Goal: Contribute content

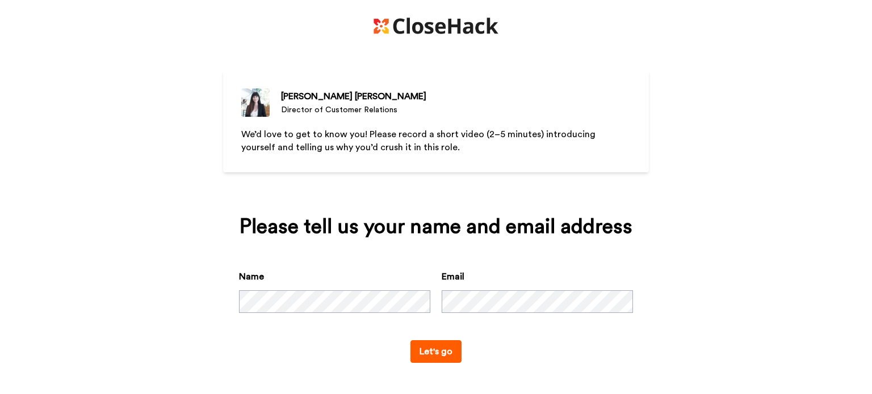
click at [445, 354] on button "Let's go" at bounding box center [435, 352] width 51 height 23
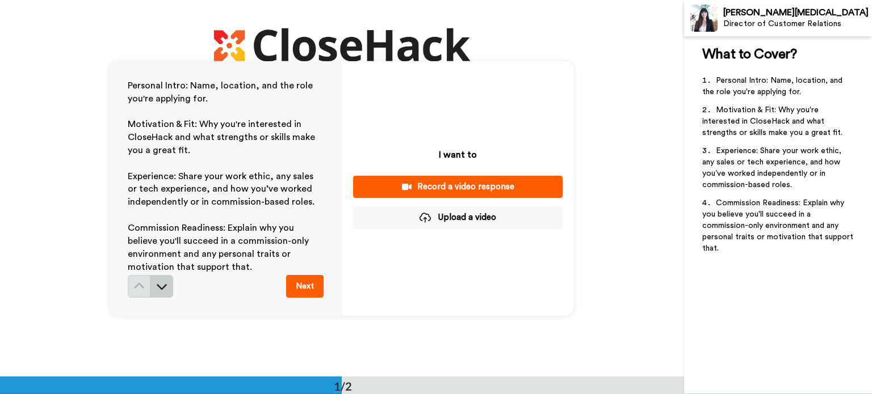
click at [165, 289] on button at bounding box center [161, 286] width 23 height 23
click at [167, 283] on button at bounding box center [161, 286] width 23 height 23
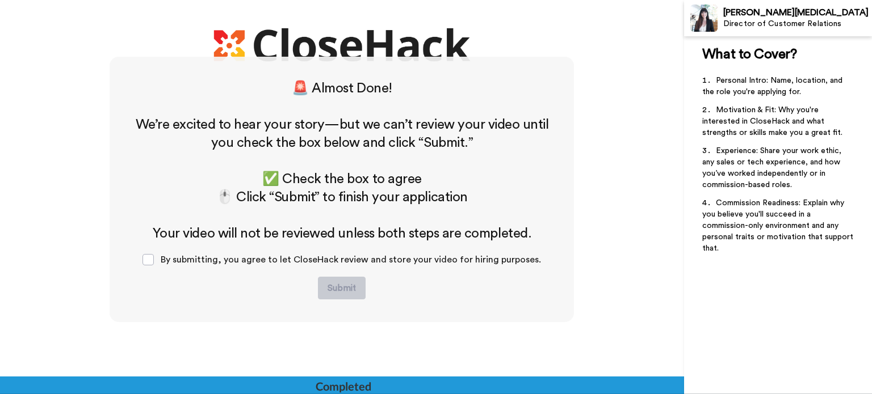
scroll to position [322, 0]
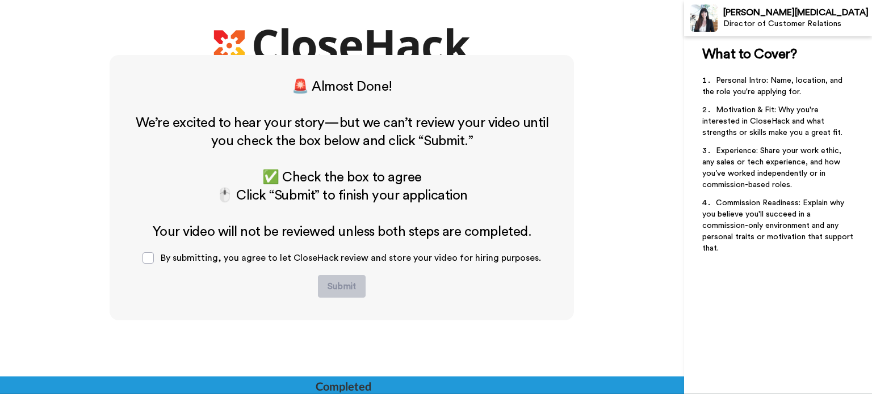
click at [77, 57] on div "🚨 Almost Done! ﻿ We’re excited to hear your story—but we can’t review your vide…" at bounding box center [342, 243] width 684 height 377
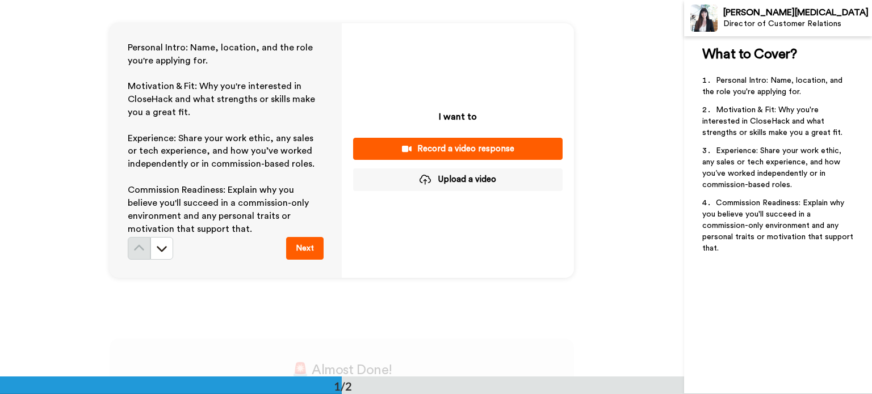
scroll to position [0, 0]
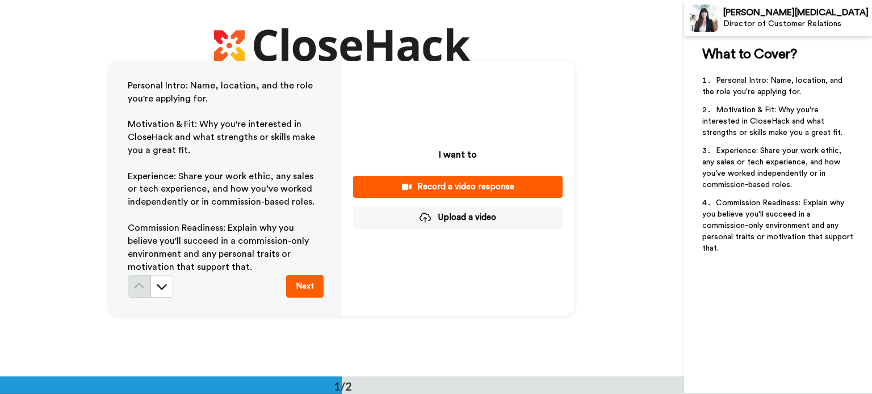
click at [471, 187] on div "Record a video response" at bounding box center [457, 187] width 191 height 12
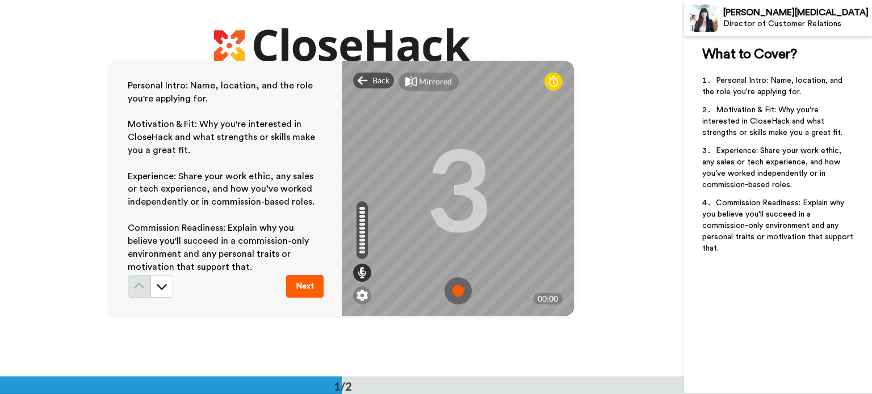
click at [456, 293] on img at bounding box center [457, 291] width 27 height 27
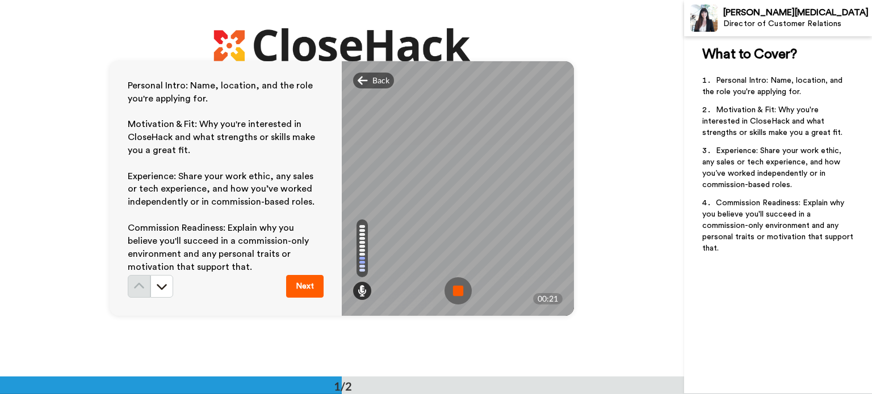
click at [453, 290] on img at bounding box center [457, 291] width 27 height 27
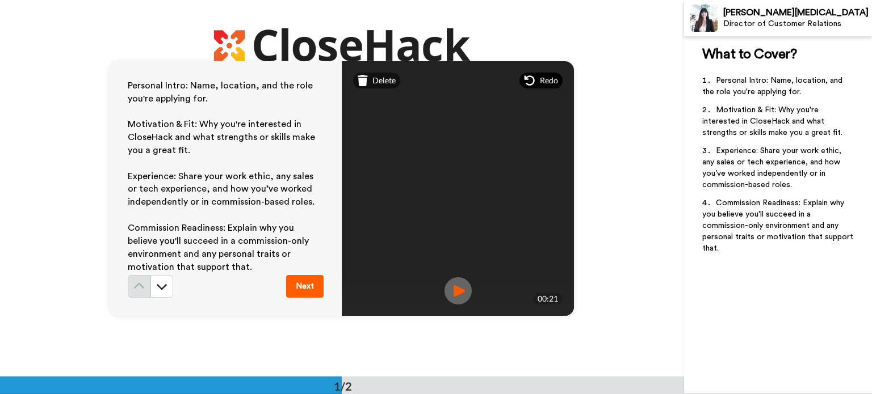
click at [547, 78] on span "Redo" at bounding box center [549, 80] width 18 height 11
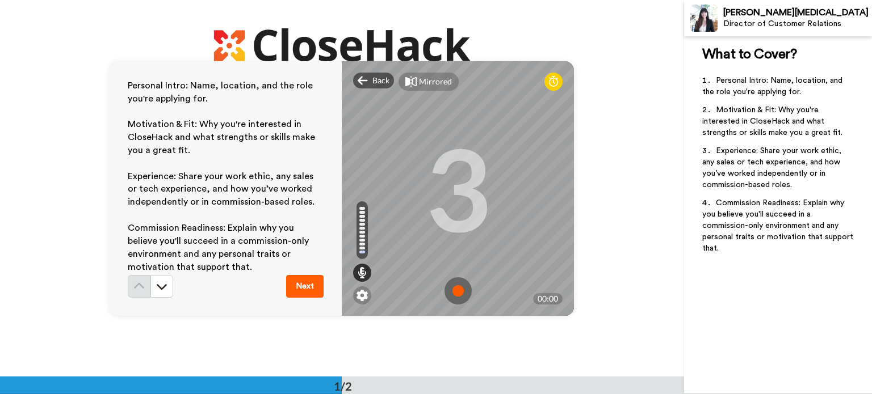
click at [460, 288] on img at bounding box center [457, 291] width 27 height 27
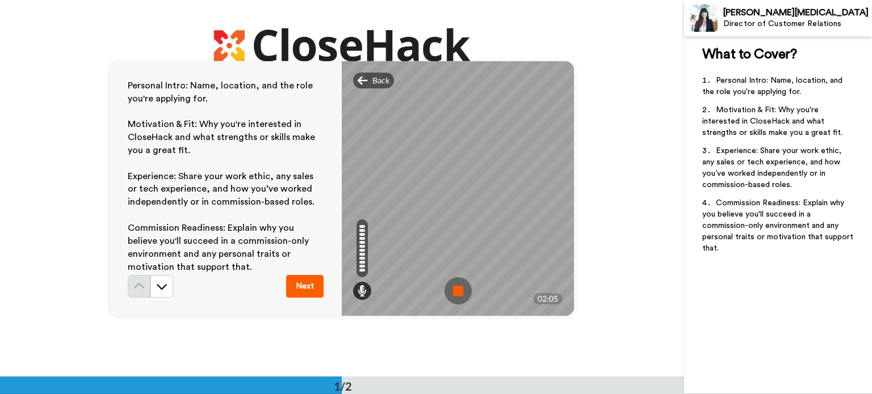
click at [456, 293] on img at bounding box center [457, 291] width 27 height 27
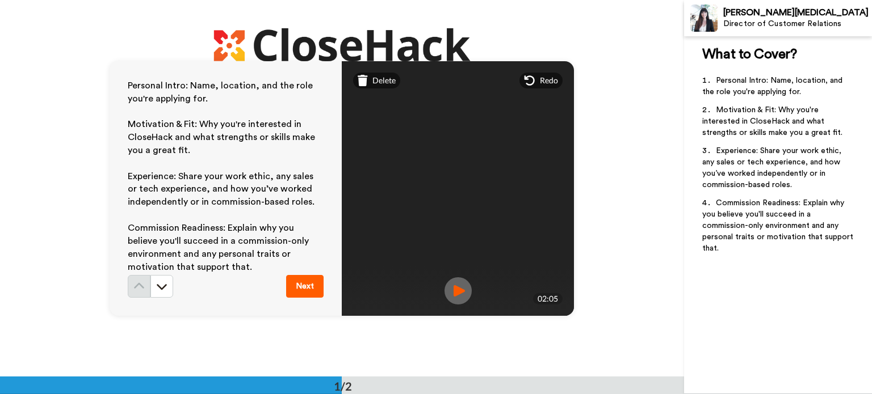
click at [456, 293] on img at bounding box center [457, 291] width 27 height 27
click at [304, 284] on button "Next" at bounding box center [304, 286] width 37 height 23
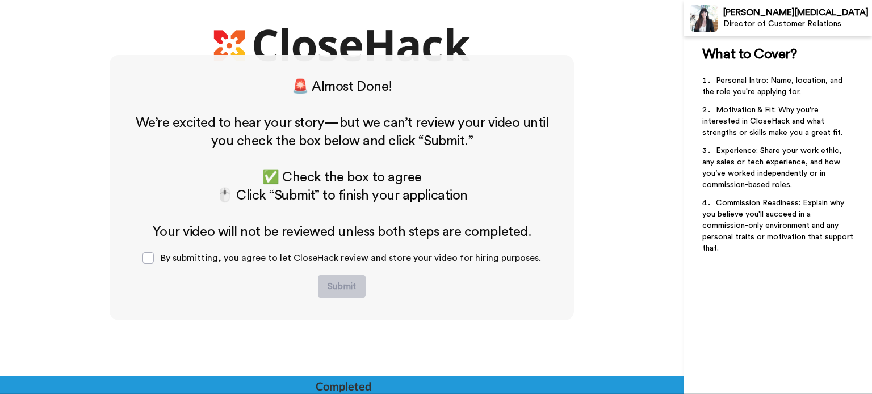
scroll to position [322, 0]
click at [150, 259] on span at bounding box center [147, 258] width 11 height 11
click at [348, 291] on button "Submit" at bounding box center [342, 286] width 48 height 23
